Goal: Book appointment/travel/reservation

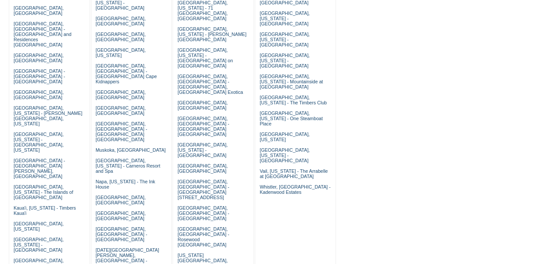
scroll to position [157, 0]
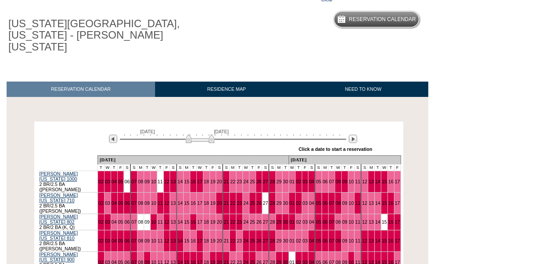
scroll to position [114, 0]
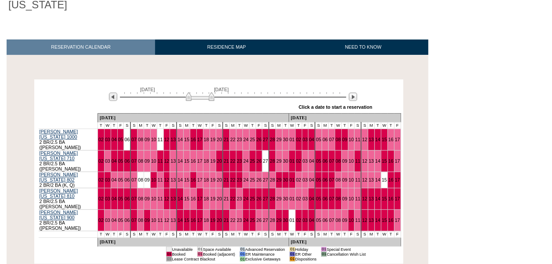
click at [352, 92] on div at bounding box center [353, 97] width 10 height 10
click at [352, 93] on img at bounding box center [353, 97] width 8 height 8
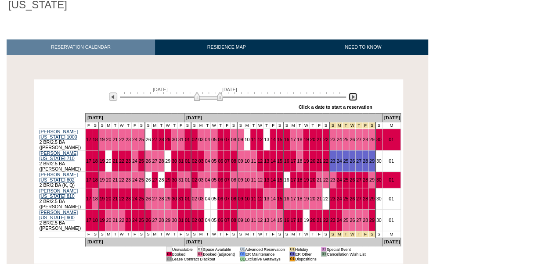
click at [352, 93] on img at bounding box center [353, 97] width 8 height 8
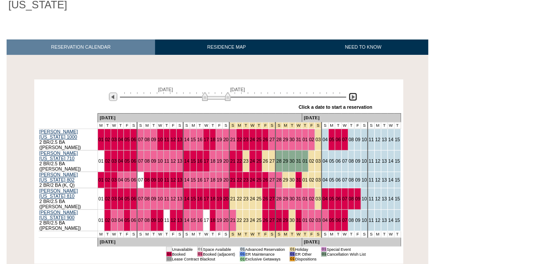
click at [216, 92] on img at bounding box center [216, 96] width 29 height 9
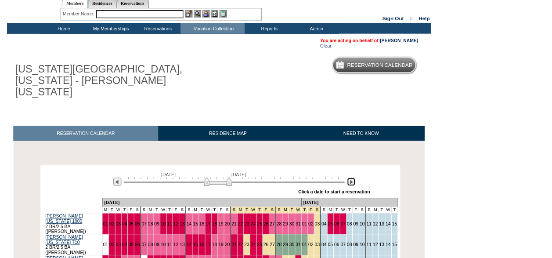
scroll to position [0, 0]
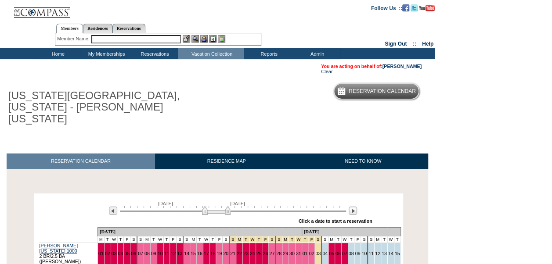
click at [166, 40] on input "text" at bounding box center [136, 39] width 90 height 8
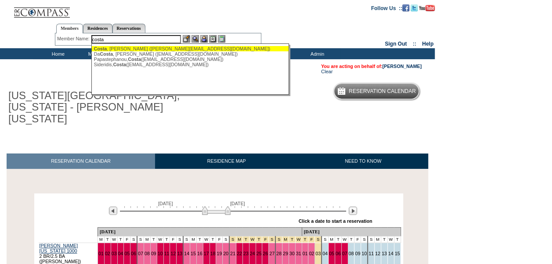
click at [137, 48] on div "Costa , Megan (megan.cassidycosta@att.net)" at bounding box center [190, 48] width 193 height 5
type input "Costa, Megan (megan.cassidycosta@att.net)"
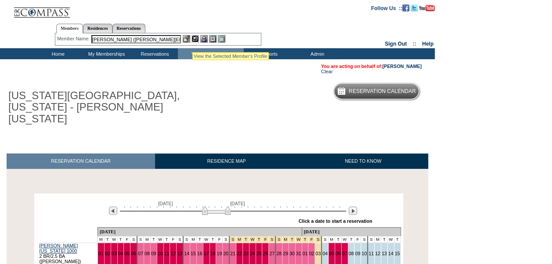
click at [192, 41] on img at bounding box center [194, 38] width 7 height 7
